Goal: Task Accomplishment & Management: Complete application form

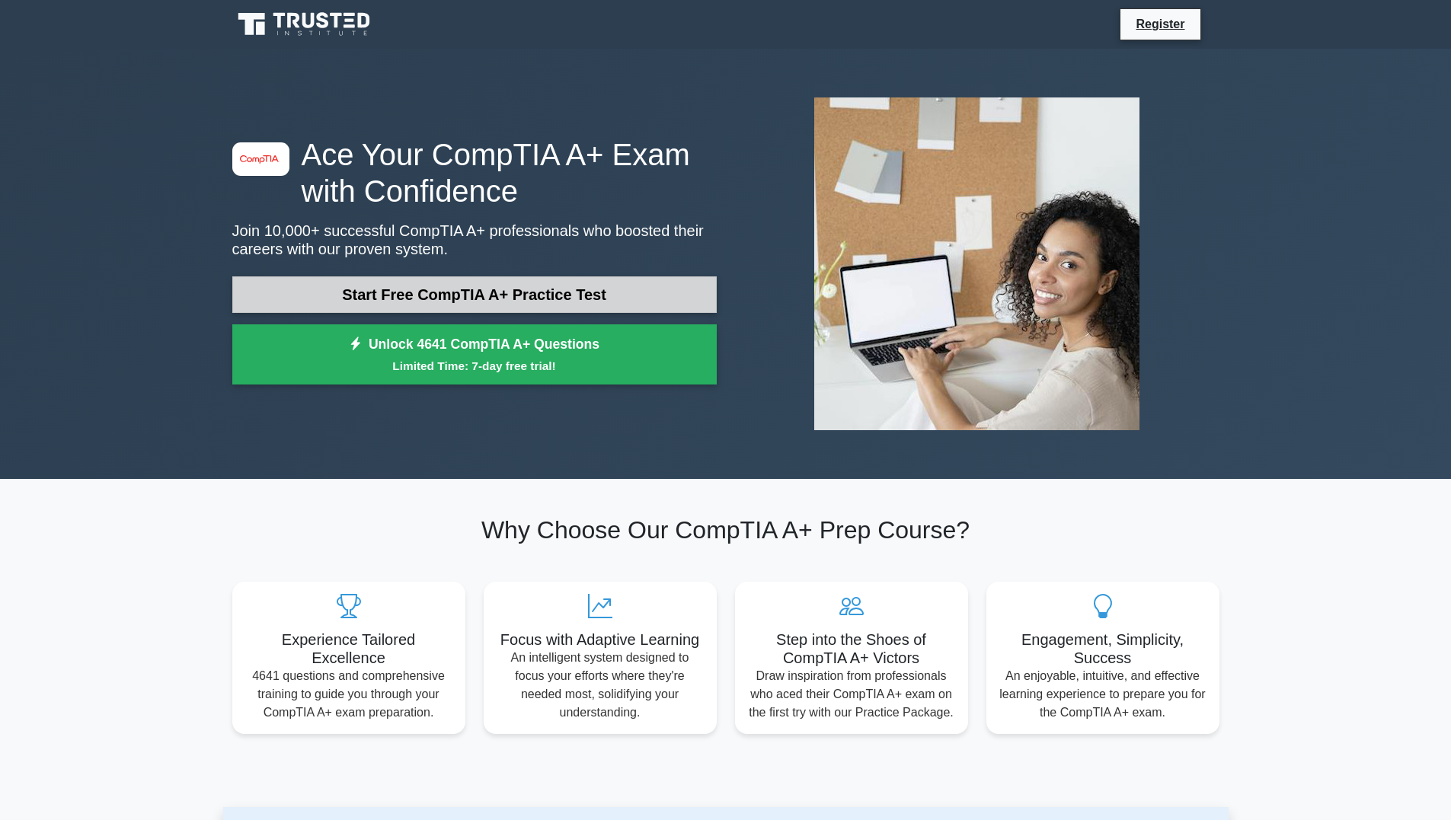
click at [583, 293] on link "Start Free CompTIA A+ Practice Test" at bounding box center [474, 294] width 484 height 37
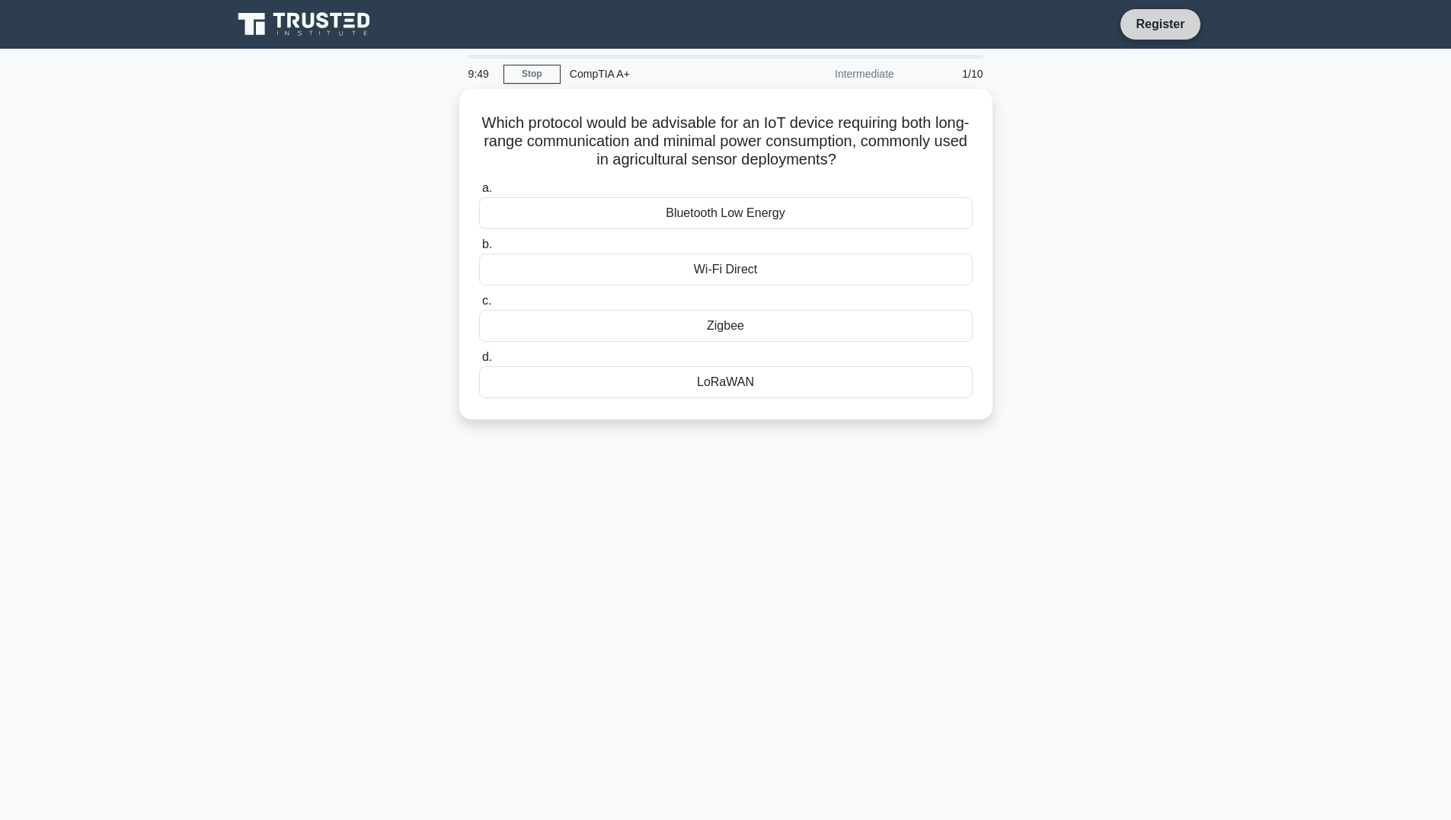
click at [1185, 27] on link "Register" at bounding box center [1159, 23] width 67 height 19
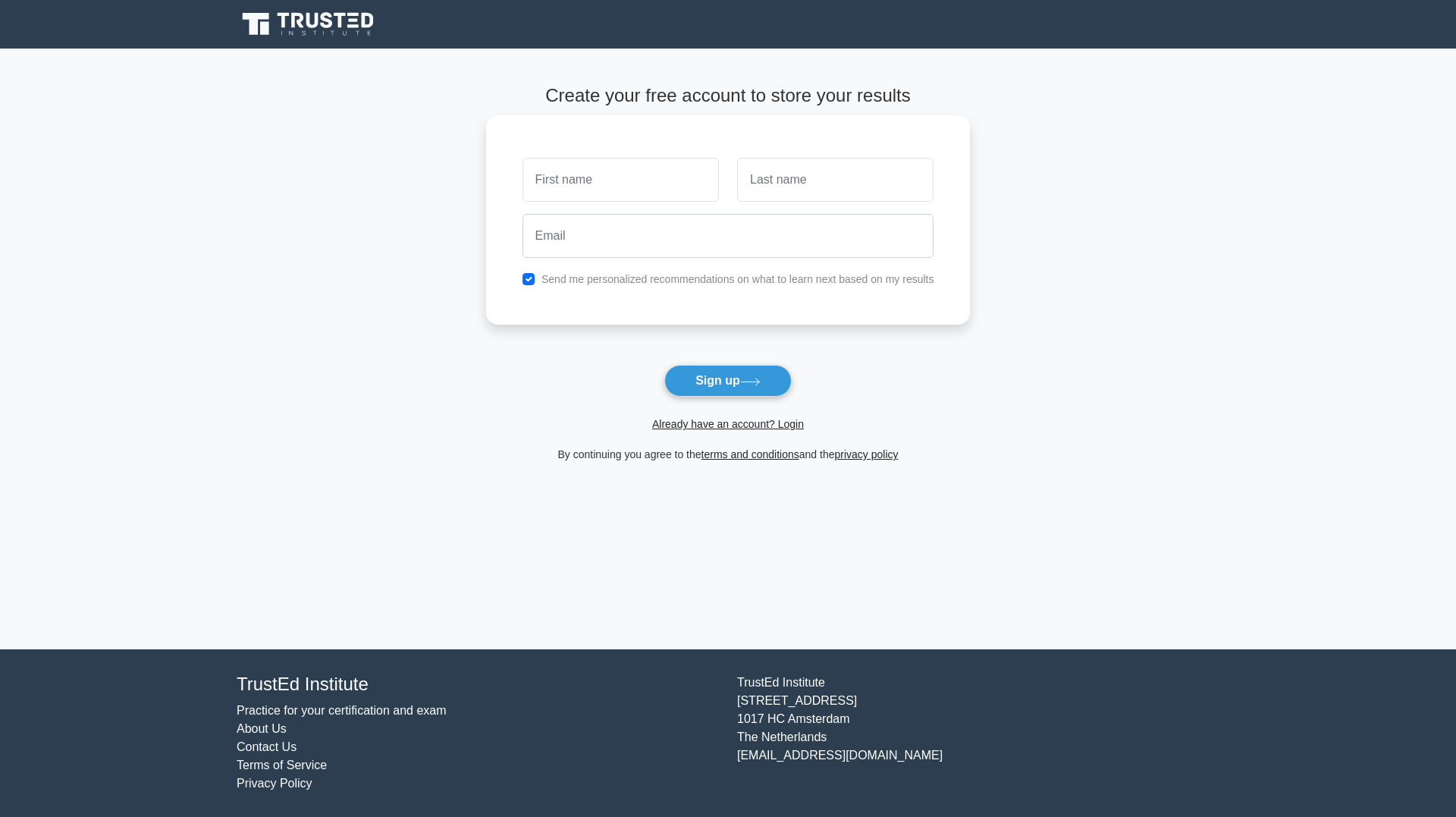
click at [629, 172] on input "text" at bounding box center [620, 179] width 196 height 44
type input "[PERSON_NAME]"
click at [810, 173] on input "text" at bounding box center [835, 179] width 196 height 44
type input "Otieno"
click at [605, 241] on input "email" at bounding box center [729, 236] width 412 height 44
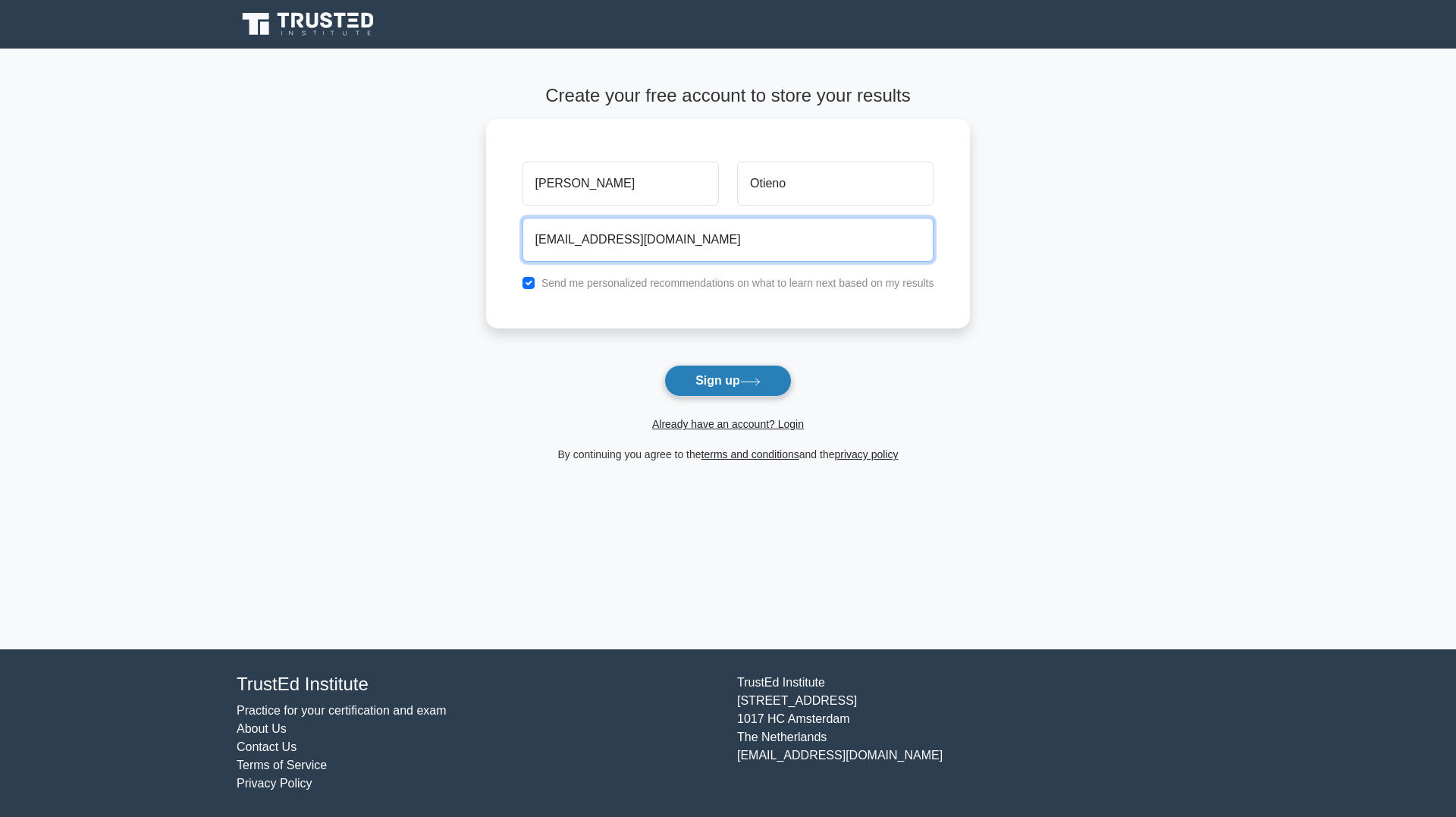
type input "nevilleotieno6@gmail.com"
click at [758, 390] on button "Sign up" at bounding box center [728, 381] width 127 height 32
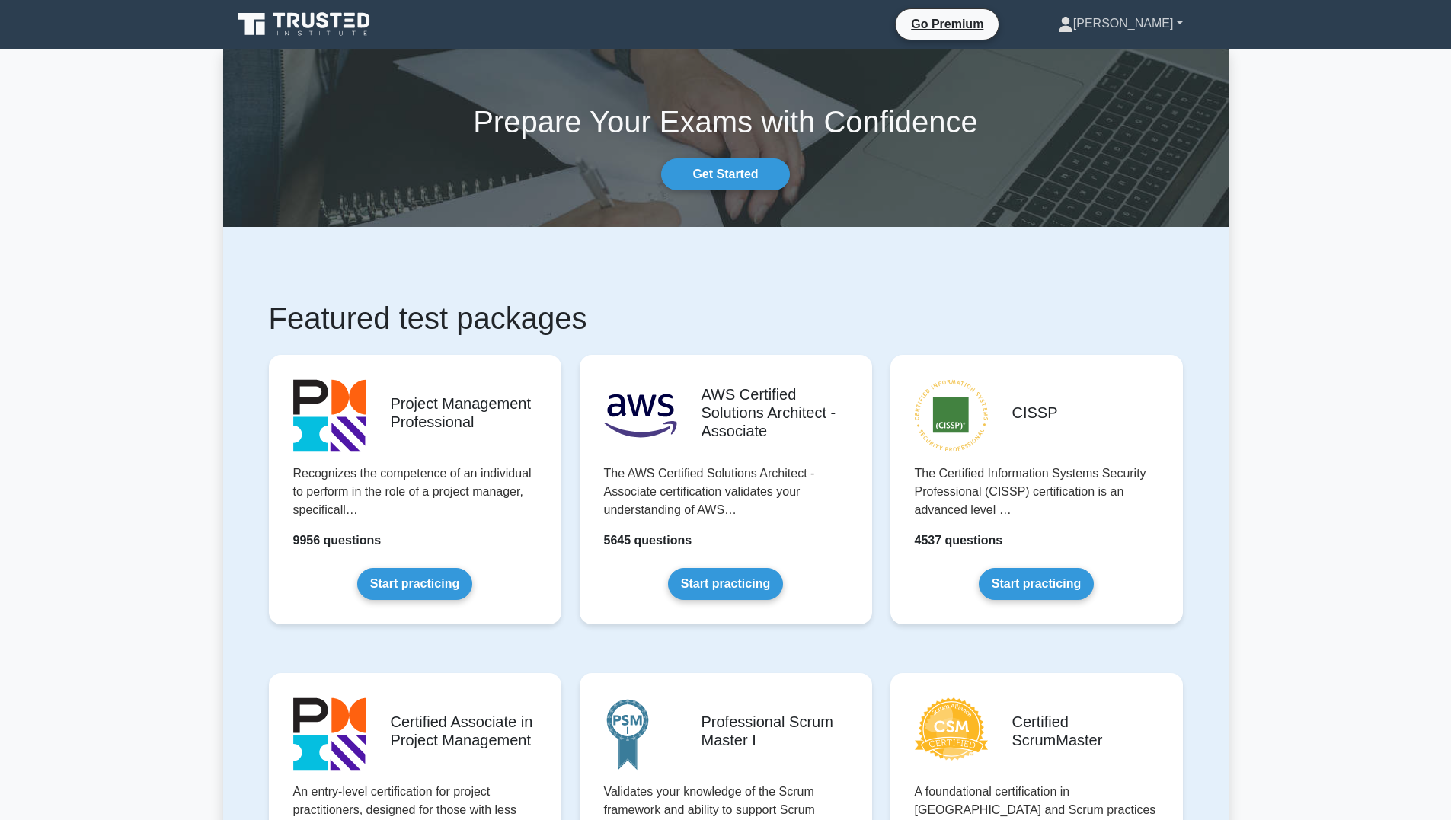
click at [1167, 24] on link "[PERSON_NAME]" at bounding box center [1120, 23] width 198 height 30
click at [986, 37] on li "Go Premium" at bounding box center [947, 24] width 104 height 32
click at [992, 28] on link "Go Premium" at bounding box center [947, 23] width 91 height 19
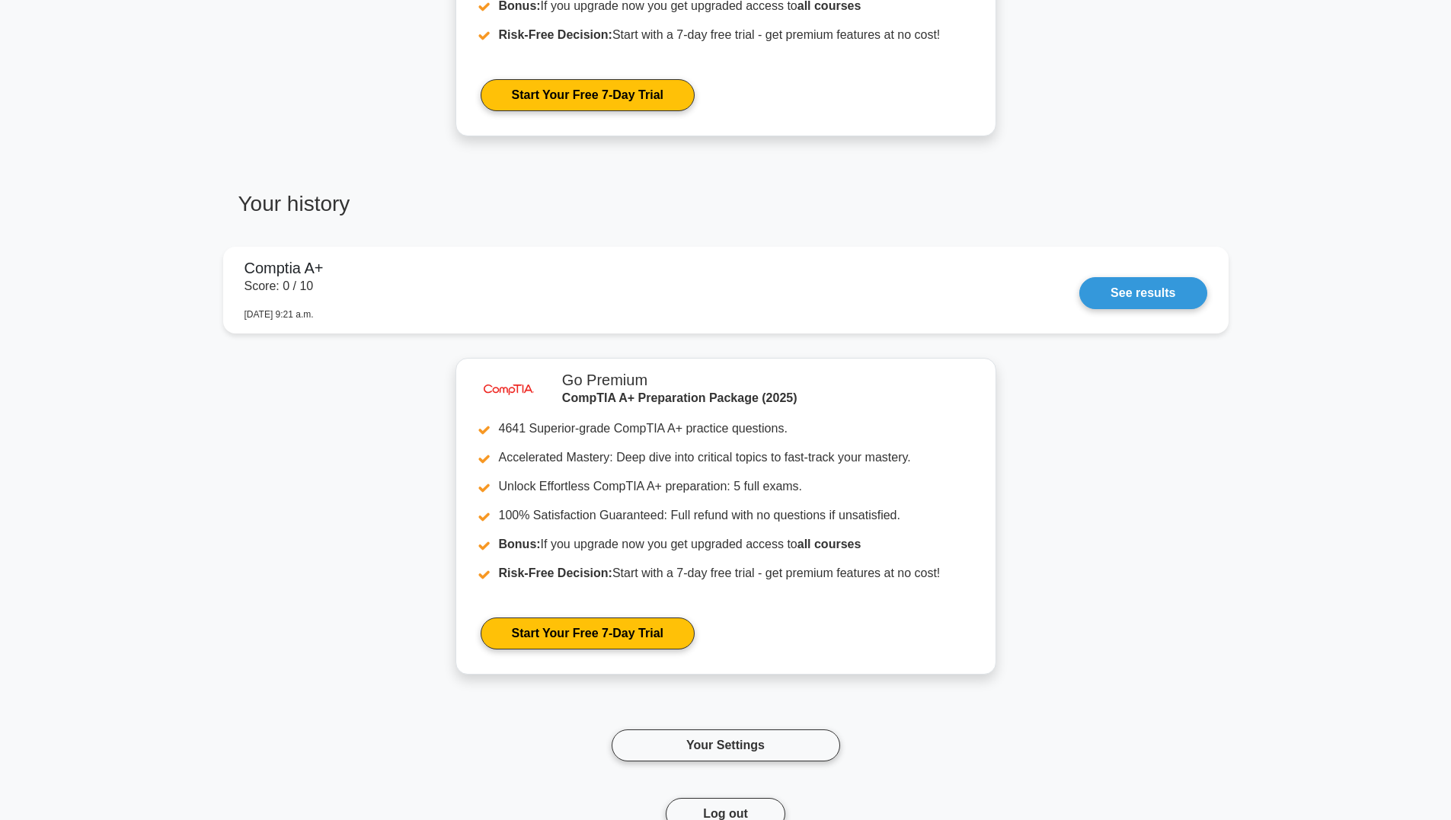
scroll to position [838, 0]
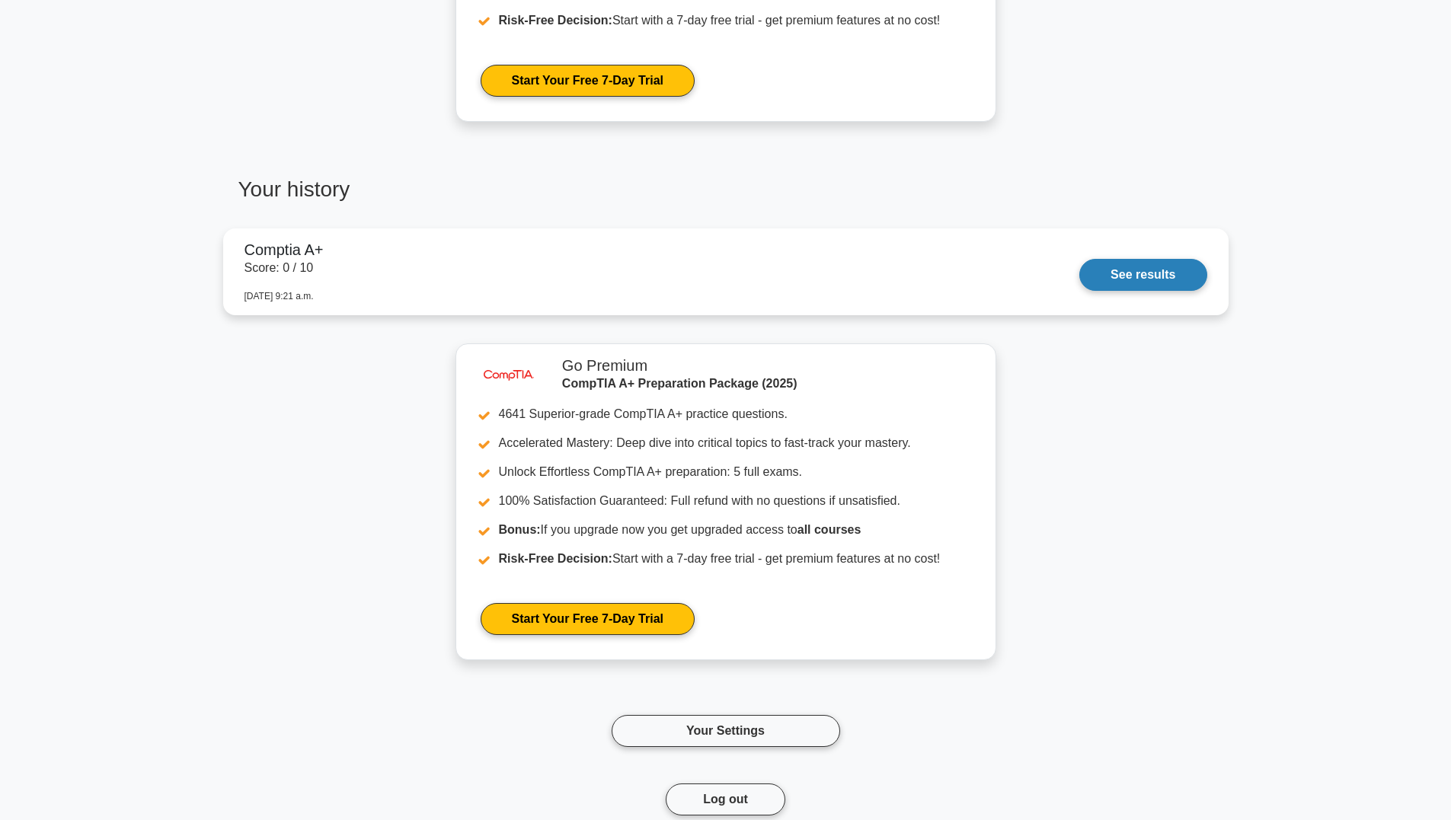
click at [1079, 262] on link "See results" at bounding box center [1142, 275] width 127 height 32
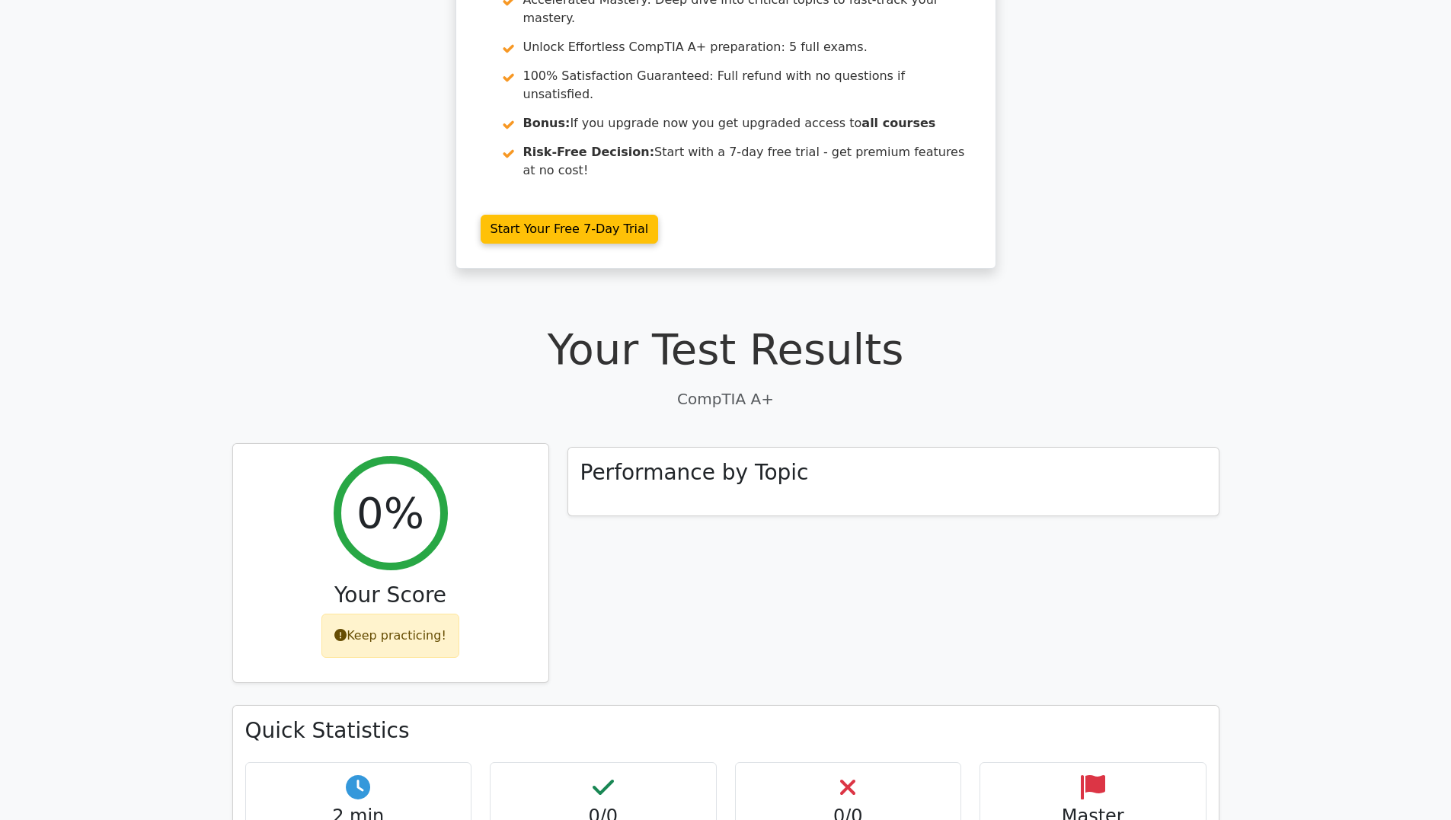
scroll to position [228, 0]
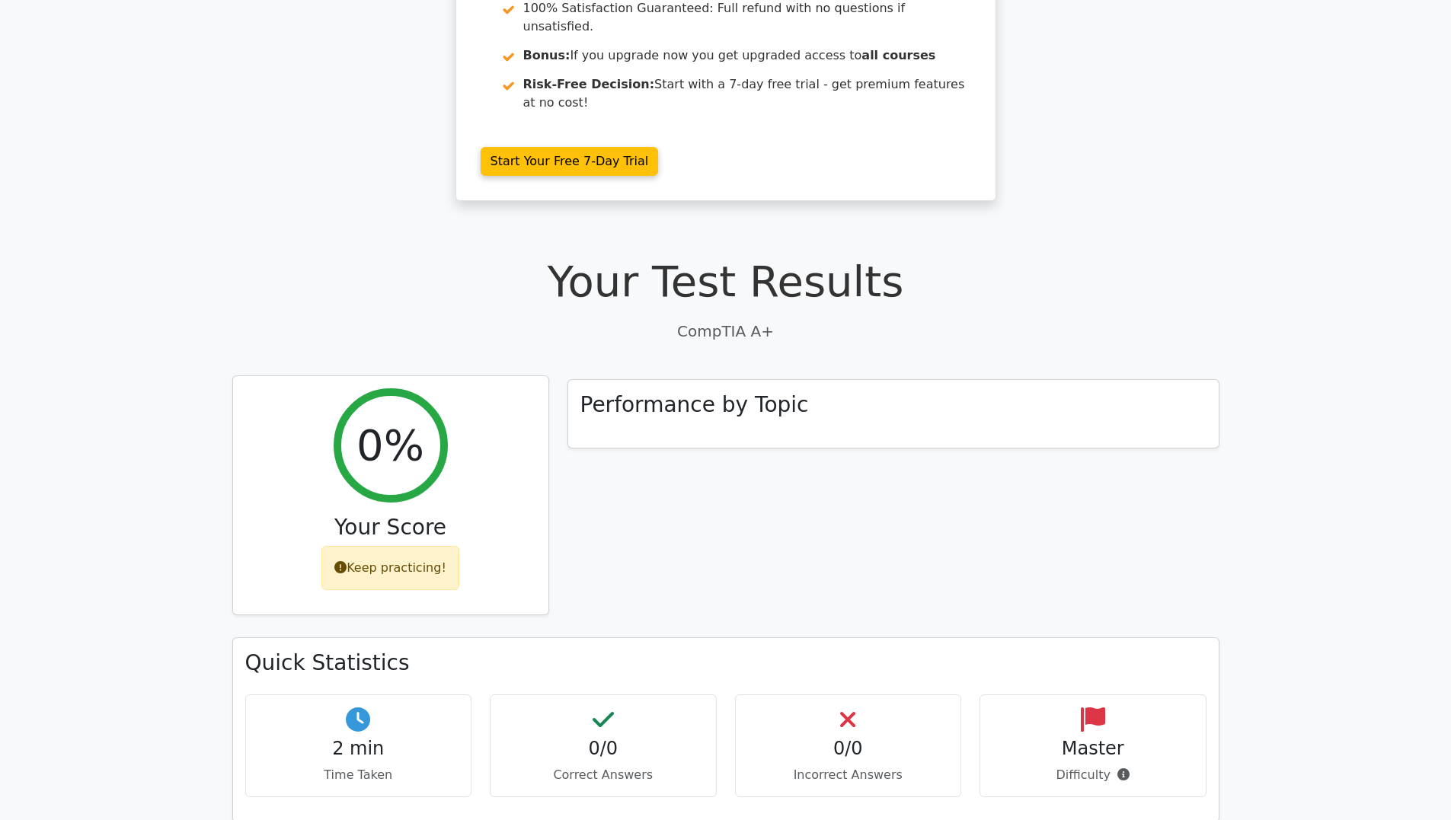
click at [375, 546] on div "Keep practicing!" at bounding box center [390, 568] width 138 height 44
click at [343, 561] on icon at bounding box center [340, 567] width 12 height 12
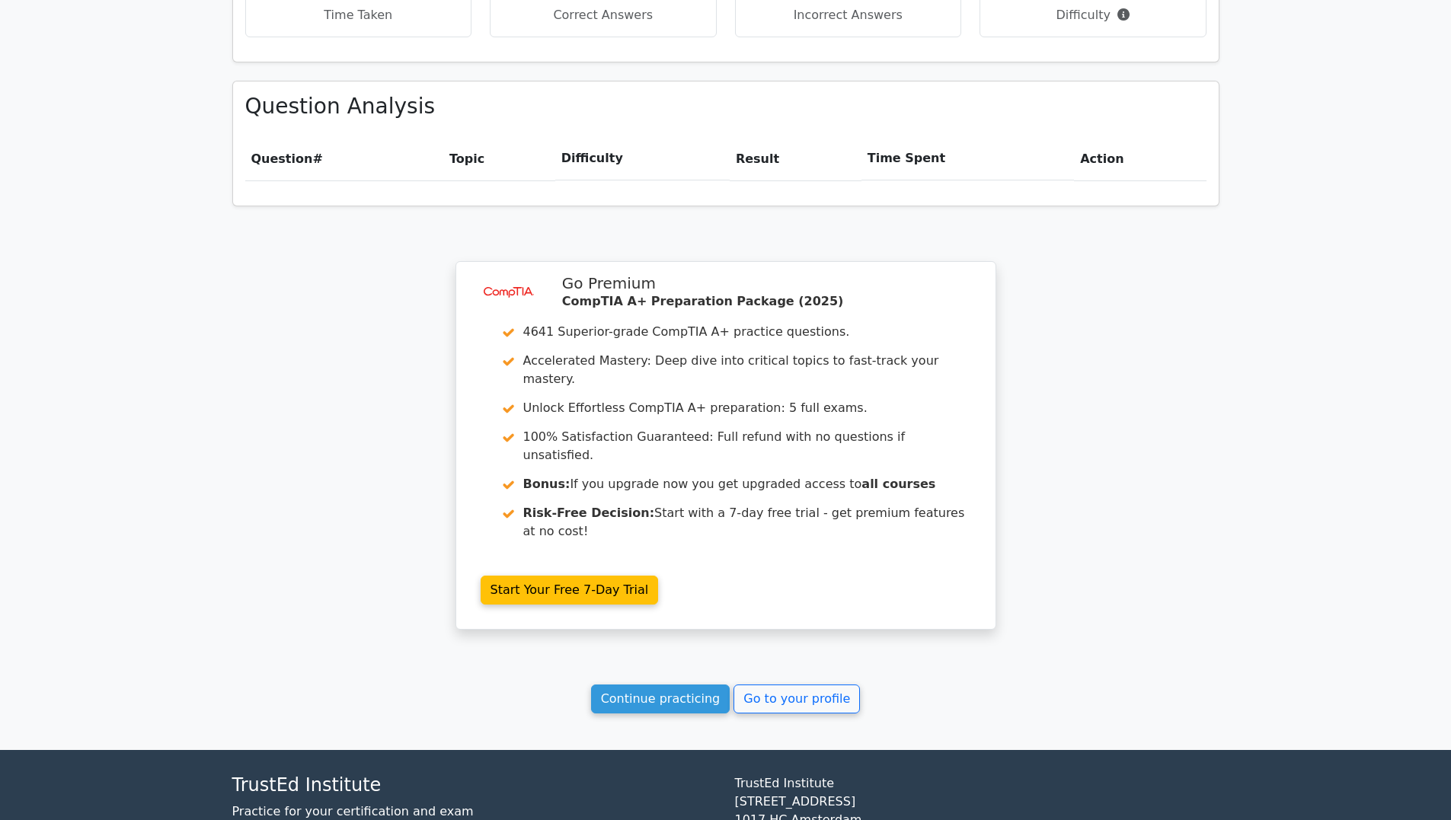
scroll to position [989, 0]
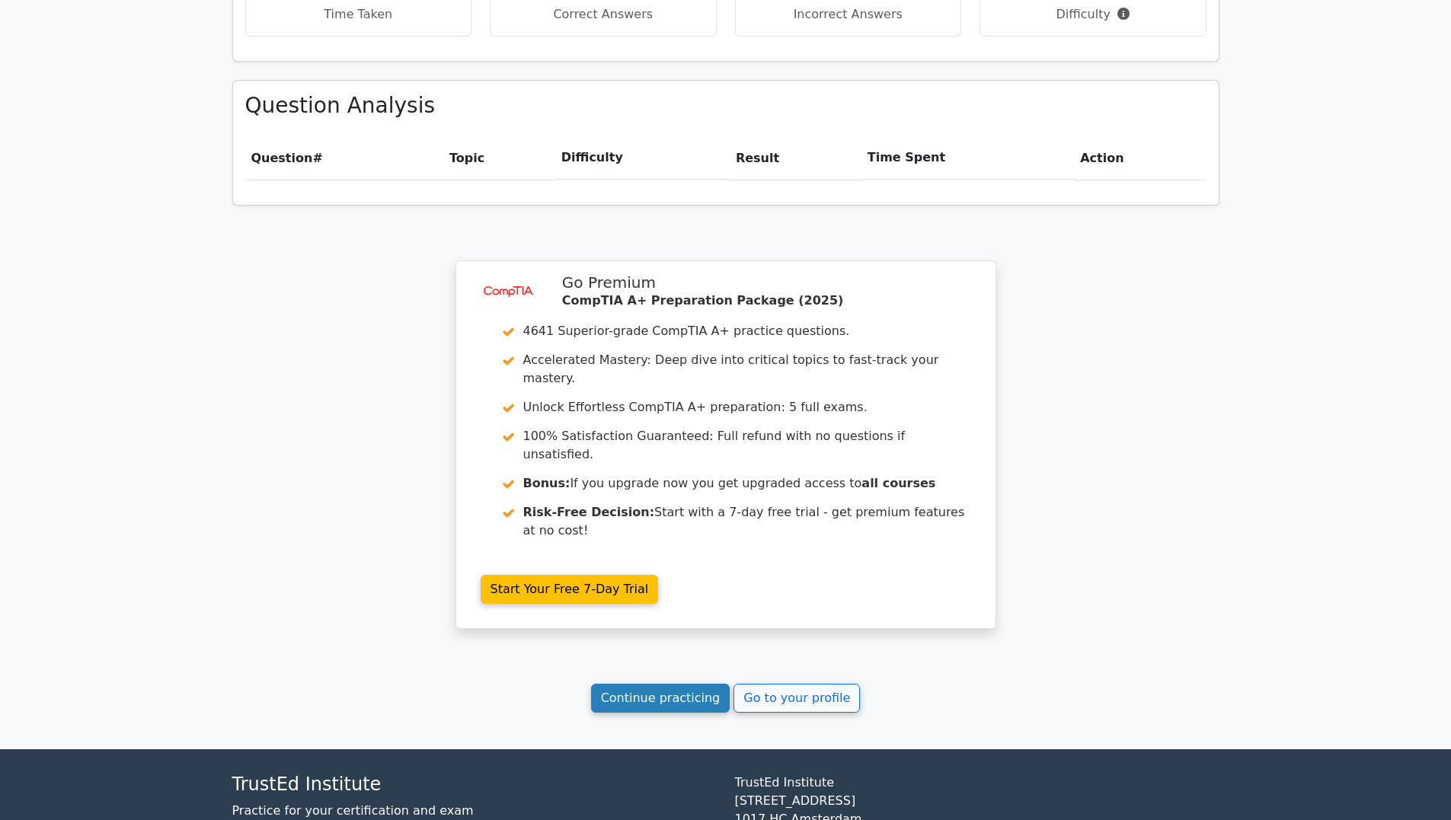
click at [663, 684] on link "Continue practicing" at bounding box center [660, 698] width 139 height 29
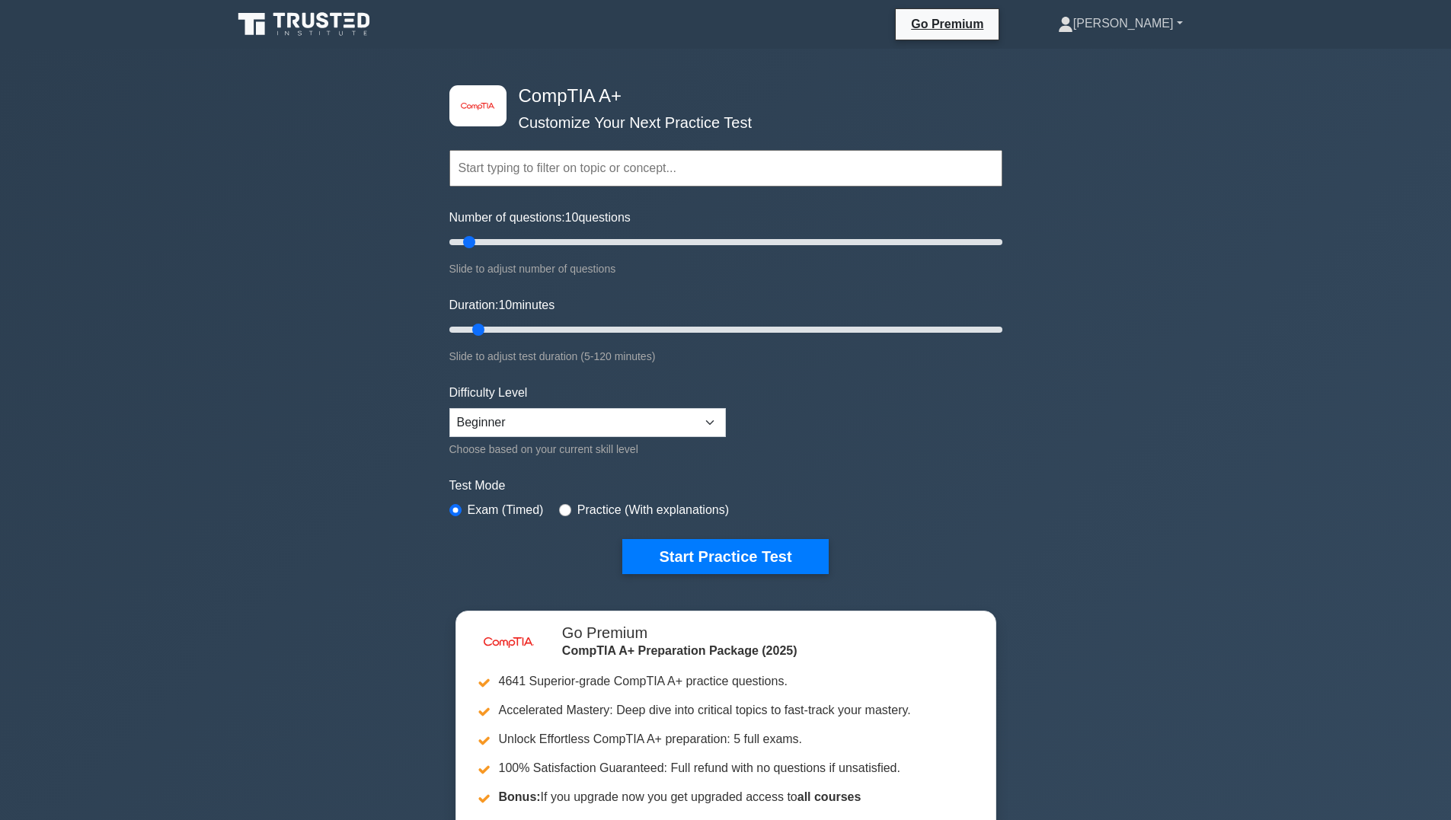
click at [1181, 27] on link "[PERSON_NAME]" at bounding box center [1120, 23] width 198 height 30
click at [1123, 88] on link "Settings" at bounding box center [1082, 84] width 120 height 24
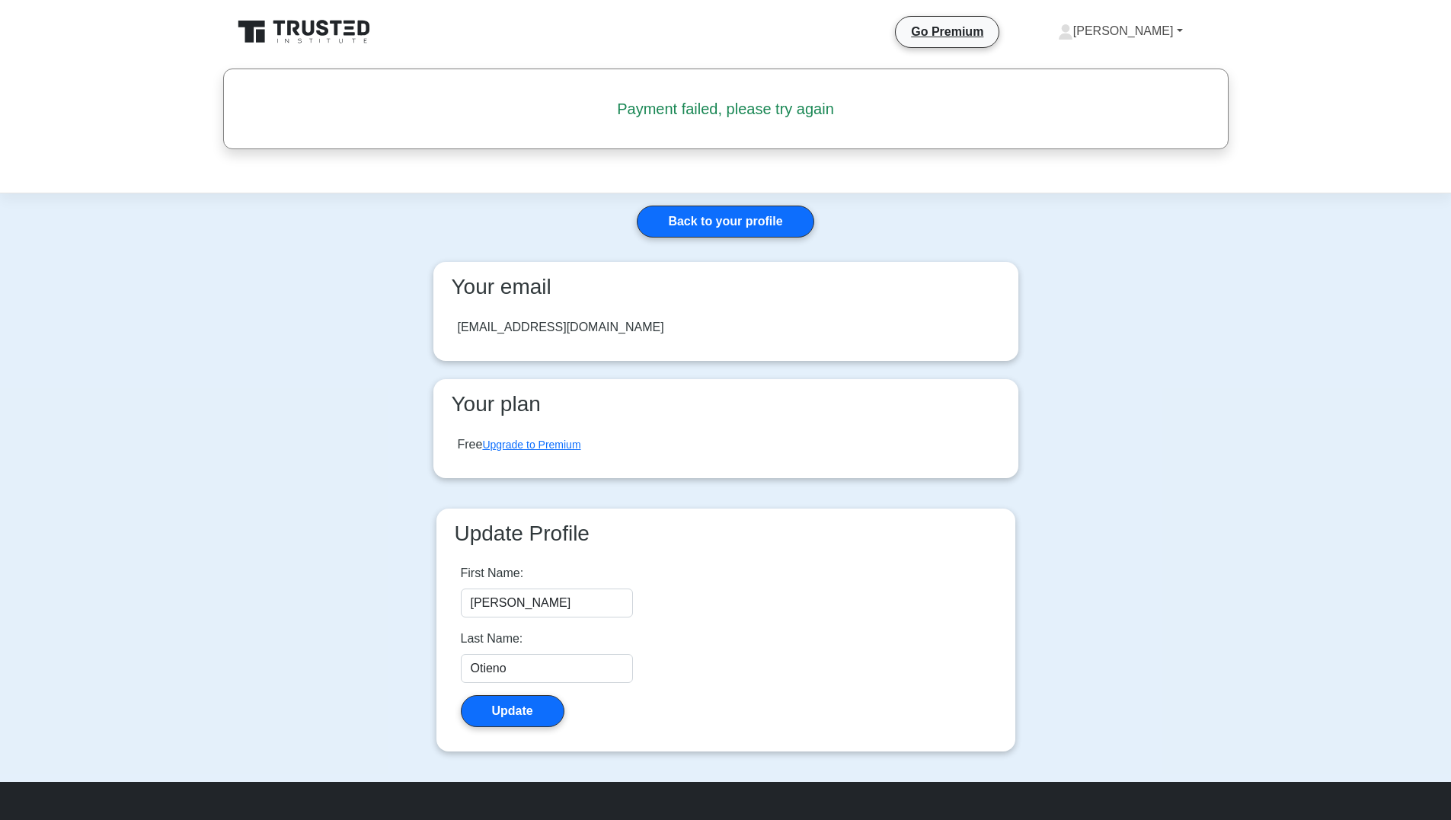
click at [1171, 34] on link "[PERSON_NAME]" at bounding box center [1120, 31] width 198 height 30
click at [1132, 69] on link "Profile" at bounding box center [1082, 67] width 120 height 24
